Goal: Information Seeking & Learning: Understand process/instructions

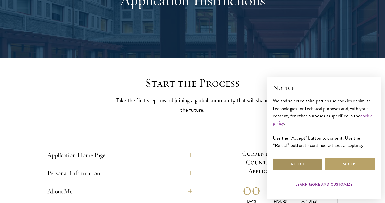
click at [303, 165] on button "Reject" at bounding box center [298, 164] width 50 height 12
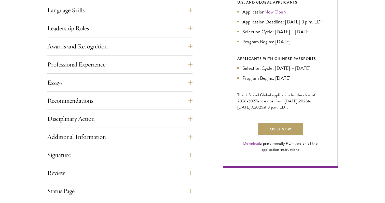
scroll to position [279, 0]
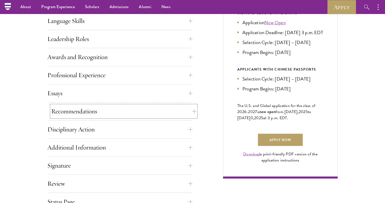
click at [102, 110] on button "Recommendations" at bounding box center [123, 111] width 145 height 12
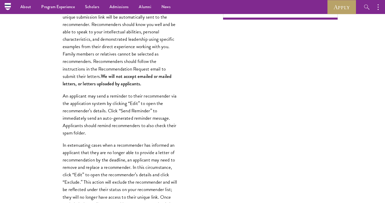
scroll to position [439, 0]
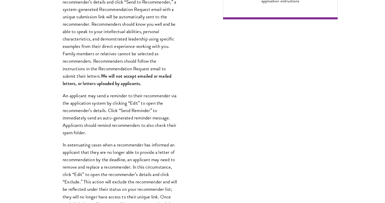
click at [100, 68] on p "Register three recommenders by providing their names, professional titles, and …" at bounding box center [120, 28] width 115 height 119
drag, startPoint x: 99, startPoint y: 68, endPoint x: 160, endPoint y: 68, distance: 60.9
click at [160, 68] on p "Register three recommenders by providing their names, professional titles, and …" at bounding box center [120, 28] width 115 height 119
copy p "Recommendation Request emai"
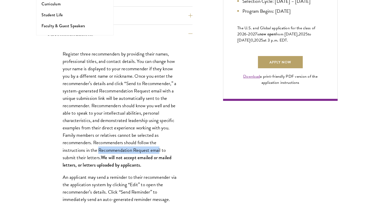
scroll to position [358, 0]
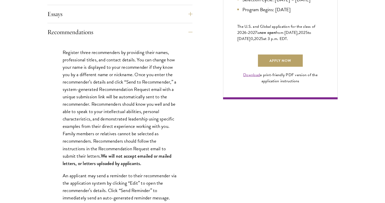
click at [65, 51] on p "Register three recommenders by providing their names, professional titles, and …" at bounding box center [120, 108] width 115 height 119
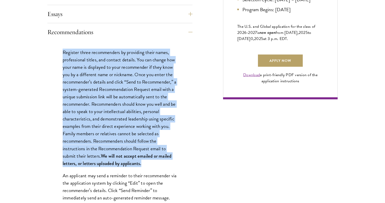
drag, startPoint x: 64, startPoint y: 51, endPoint x: 145, endPoint y: 164, distance: 138.8
click at [145, 164] on p "Register three recommenders by providing their names, professional titles, and …" at bounding box center [120, 108] width 115 height 119
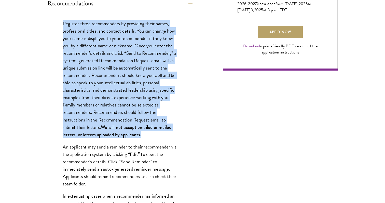
scroll to position [388, 0]
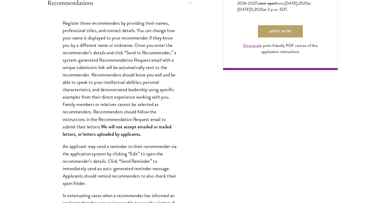
click at [145, 164] on p "An applicant may send a reminder to their recommender via the application syste…" at bounding box center [120, 165] width 115 height 44
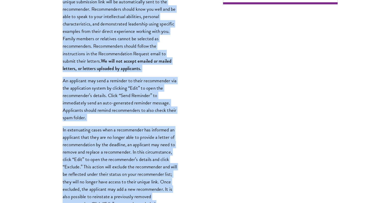
scroll to position [468, 0]
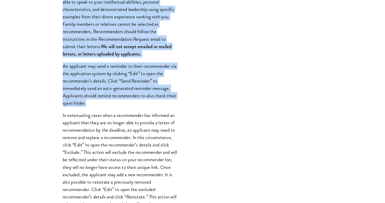
drag, startPoint x: 62, startPoint y: 32, endPoint x: 99, endPoint y: 102, distance: 78.8
click at [99, 102] on div "Register three recommenders by providing their names, professional titles, and …" at bounding box center [119, 136] width 145 height 410
copy div "Loremips dolor sitametconse ad elitseddo eiusm tempo, incididuntut labore, etd …"
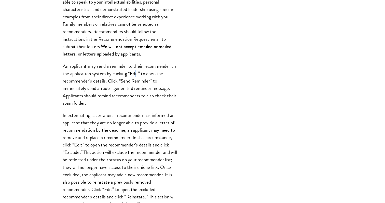
drag, startPoint x: 143, startPoint y: 71, endPoint x: 140, endPoint y: 70, distance: 2.6
click at [142, 70] on p "An applicant may send a reminder to their recommender via the application syste…" at bounding box center [120, 84] width 115 height 44
